Goal: Information Seeking & Learning: Learn about a topic

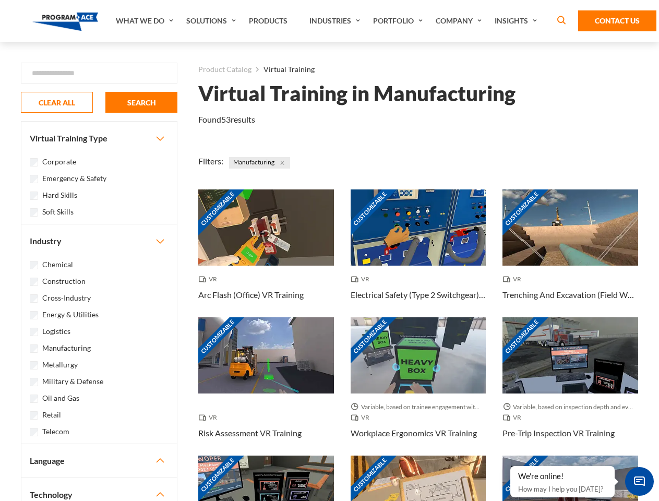
click at [146, 21] on link "What We Do" at bounding box center [146, 21] width 70 height 42
click at [212, 21] on link "Solutions" at bounding box center [212, 21] width 63 height 42
click at [336, 21] on link "Industries" at bounding box center [336, 21] width 64 height 42
click at [461, 21] on link "Company" at bounding box center [460, 21] width 59 height 42
click at [518, 21] on link "Insights" at bounding box center [517, 21] width 55 height 42
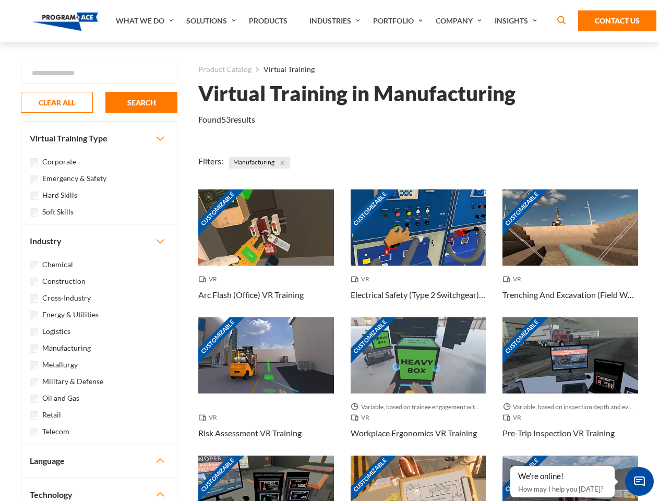
click at [0, 0] on div "Blog White Papers News" at bounding box center [0, 0] width 0 height 0
click at [0, 0] on strong "How Virtual Learning Can Enhance Workforce Productivity: A Guide for L&D Manage…" at bounding box center [0, 0] width 0 height 0
click at [640, 481] on span "Minimize live chat window" at bounding box center [640, 482] width 38 height 38
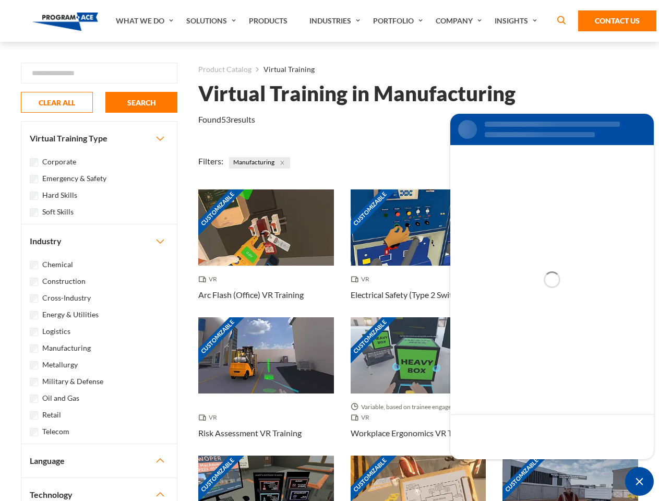
click at [511, 467] on div "Customizable" at bounding box center [571, 494] width 136 height 76
